Goal: Find specific page/section: Find specific page/section

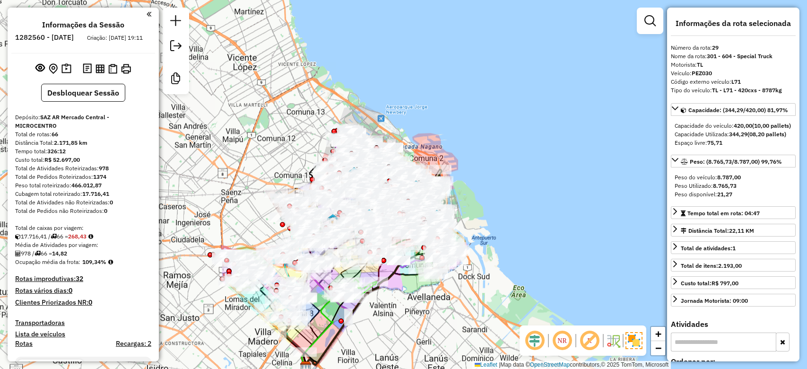
select select "**********"
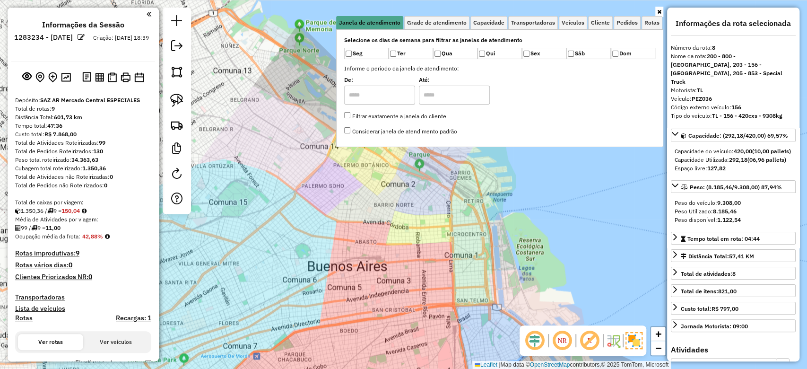
scroll to position [187, 0]
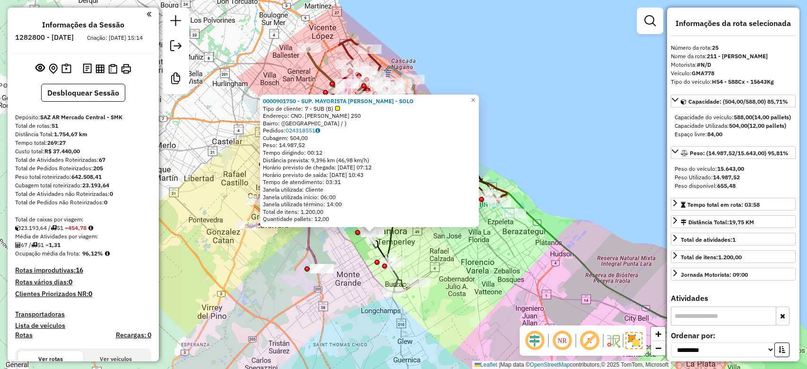
select select "**********"
